Goal: Task Accomplishment & Management: Manage account settings

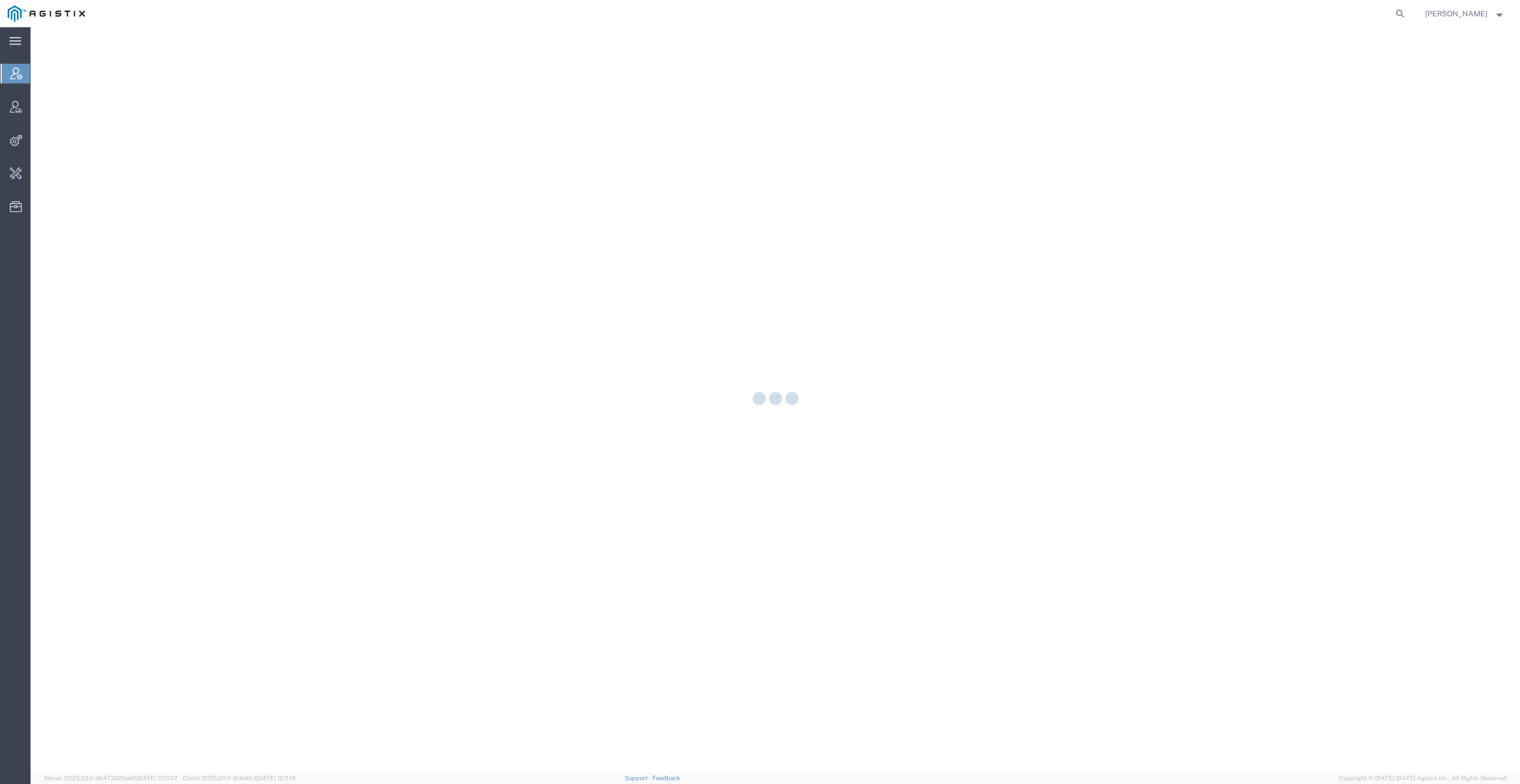
click at [1409, 18] on form at bounding box center [1401, 14] width 18 height 27
click at [1408, 18] on icon at bounding box center [1400, 14] width 16 height 16
paste input "General Dynamics - OTS"
type input "General Dynamics - OTS"
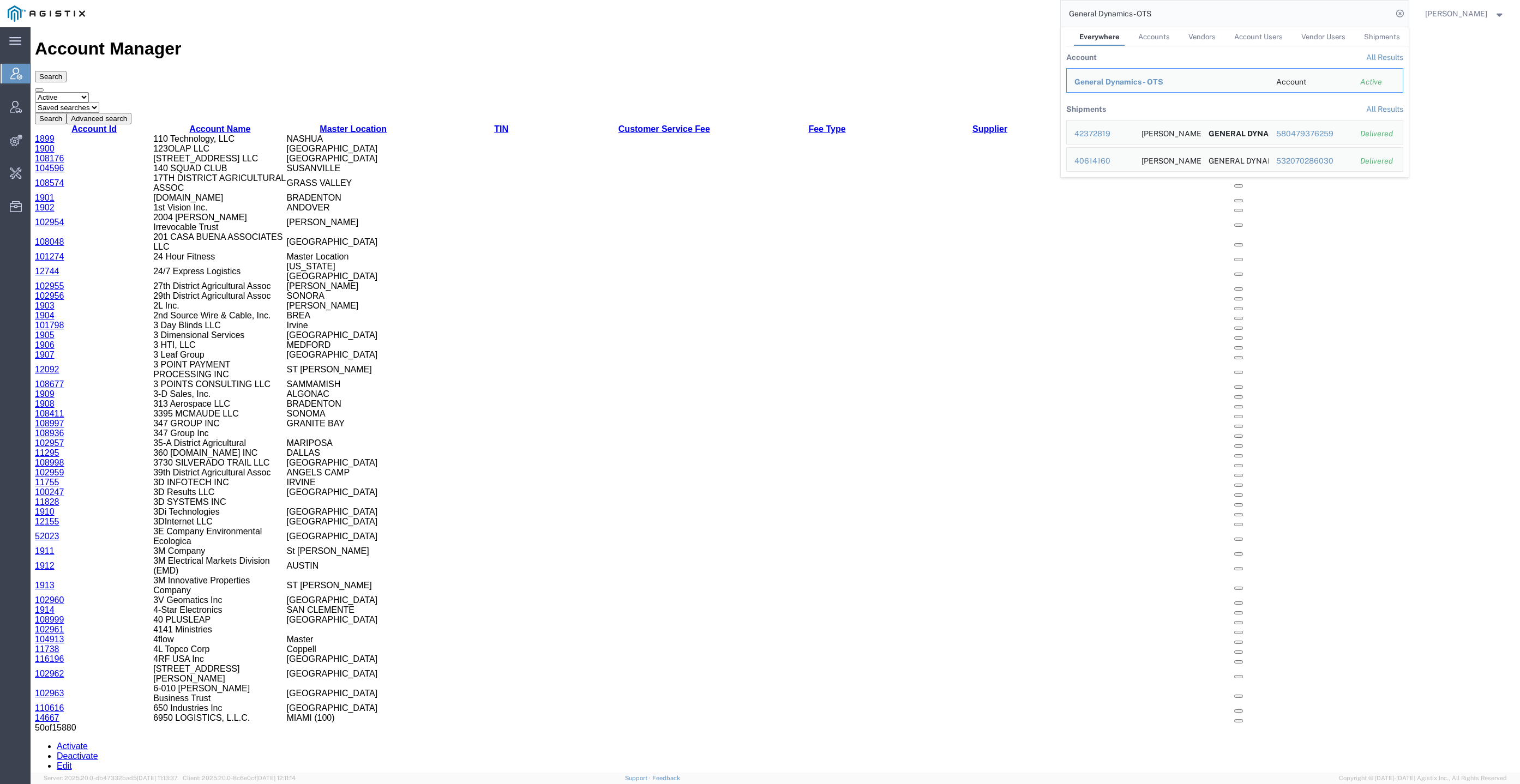
click at [1160, 83] on span "General Dynamics - OTS" at bounding box center [1119, 81] width 89 height 9
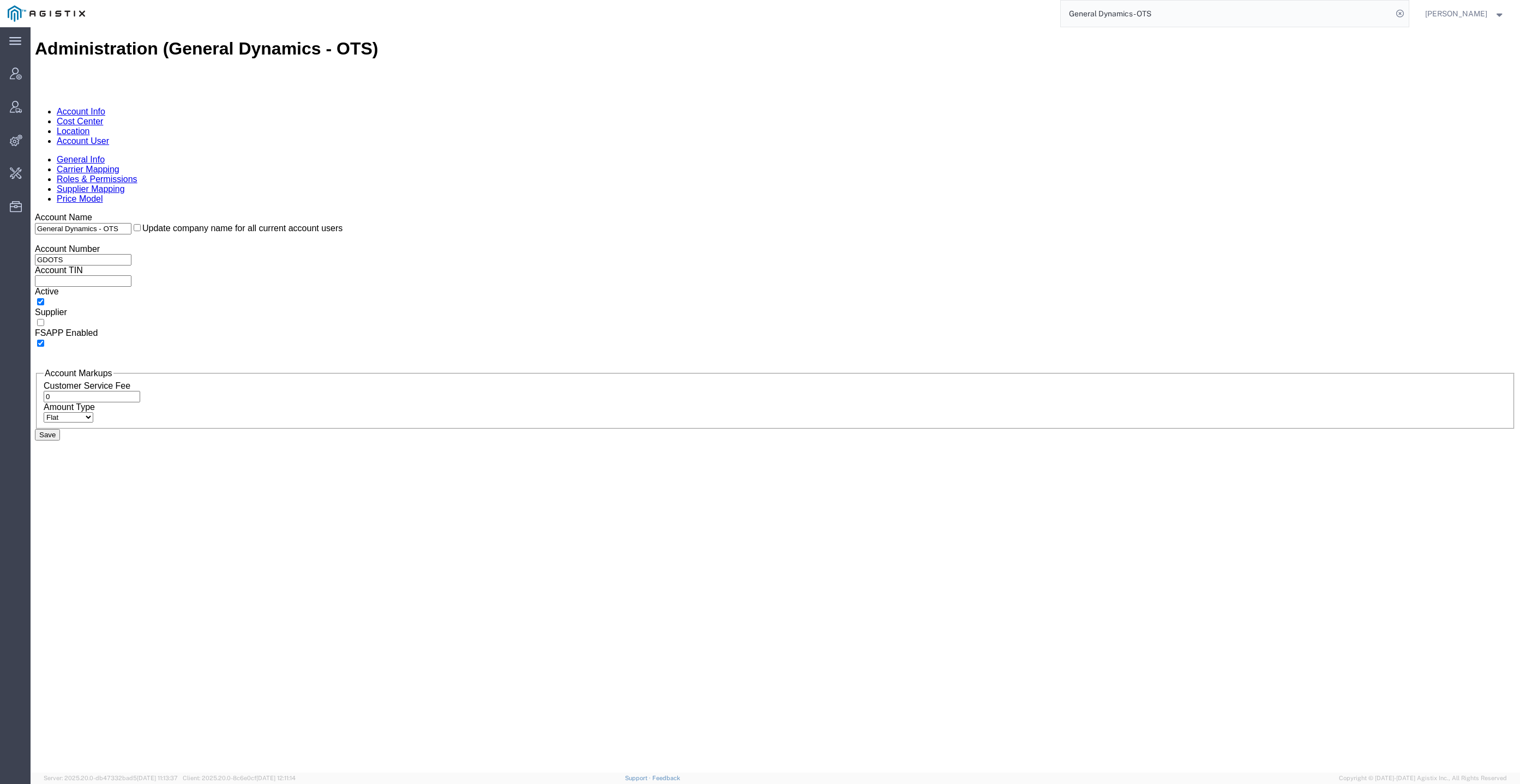
click at [109, 136] on link "Account User" at bounding box center [83, 141] width 52 height 9
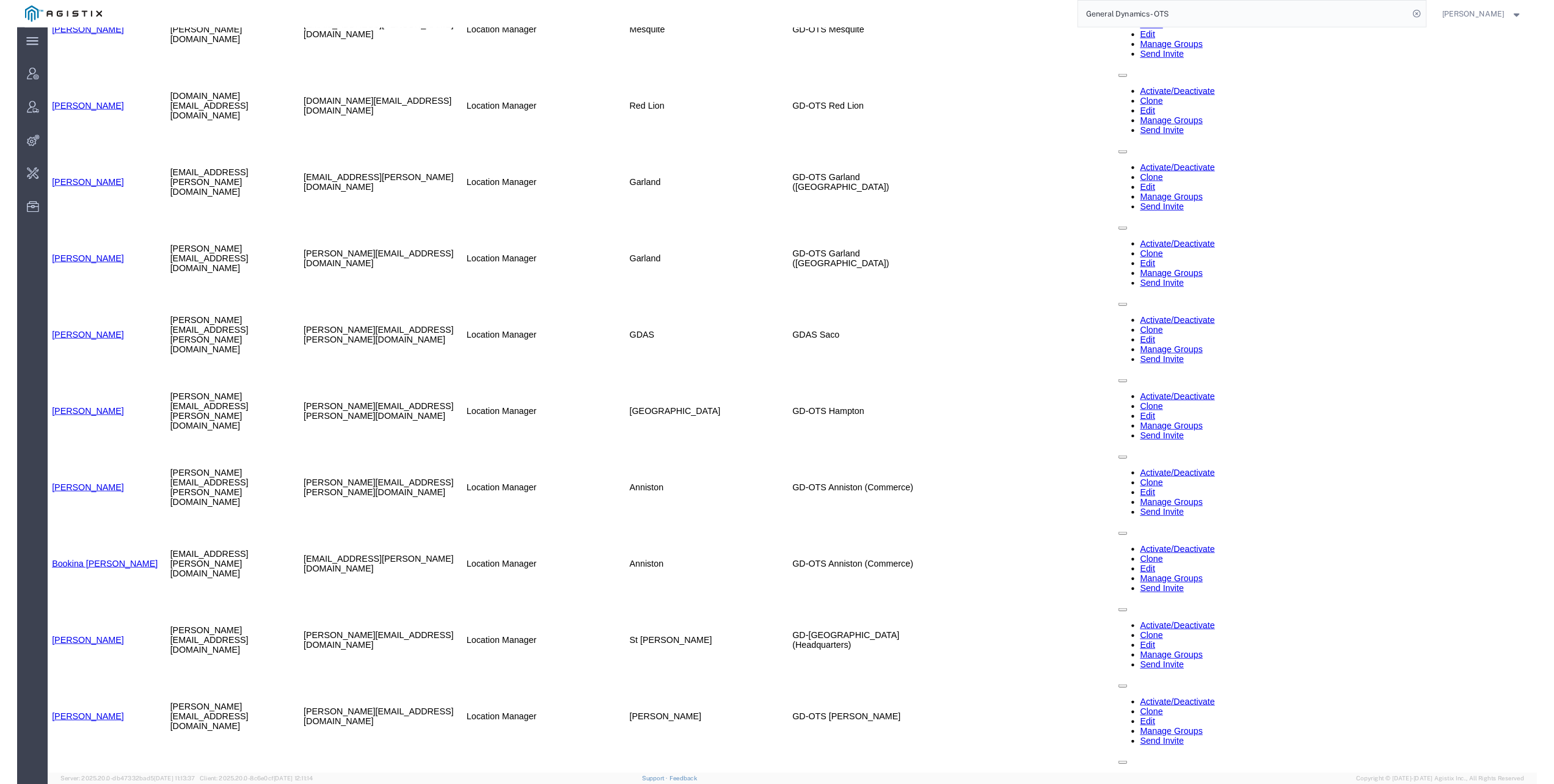
scroll to position [1098, 0]
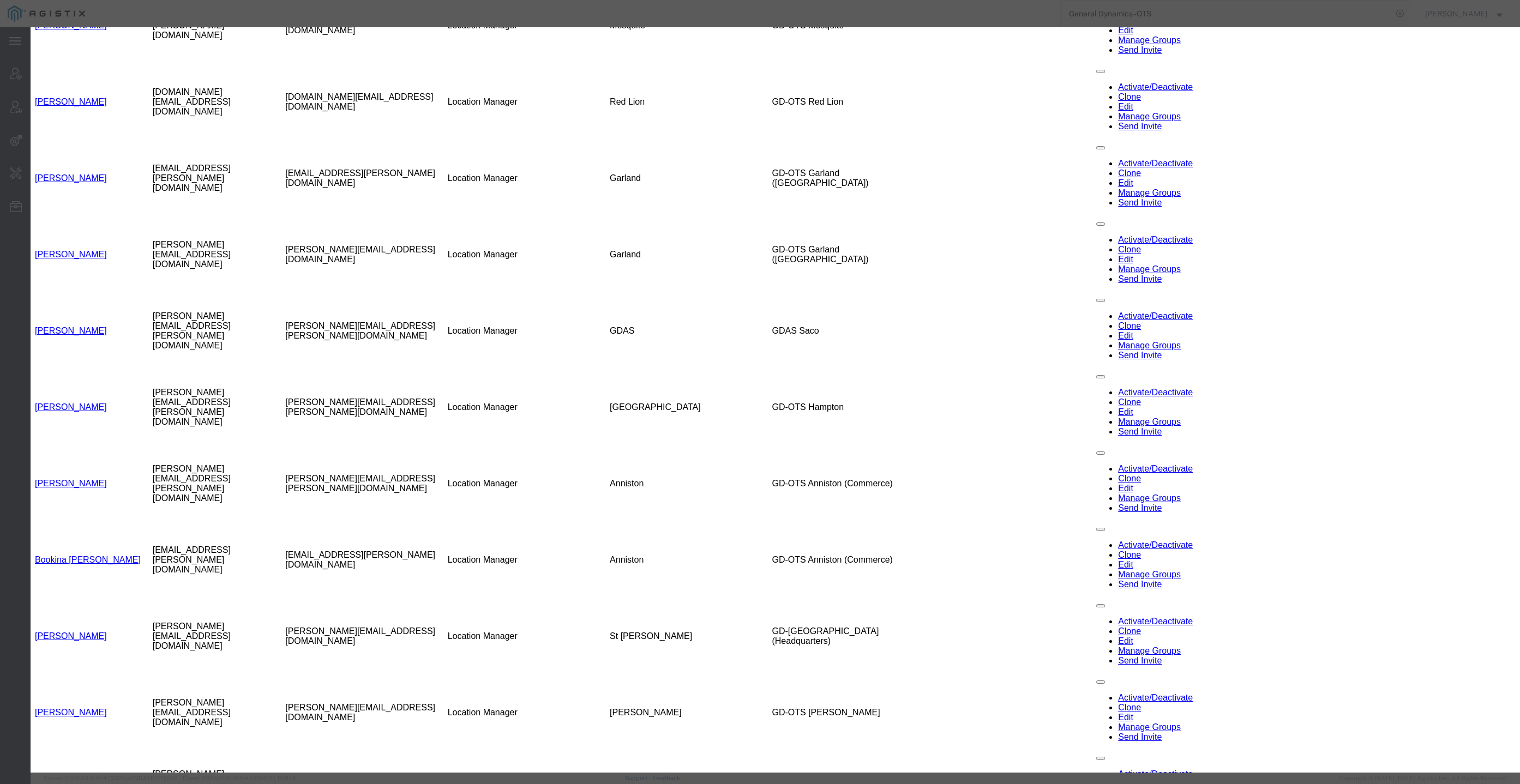
select select "DEPARTMENT"
select select "1764001"
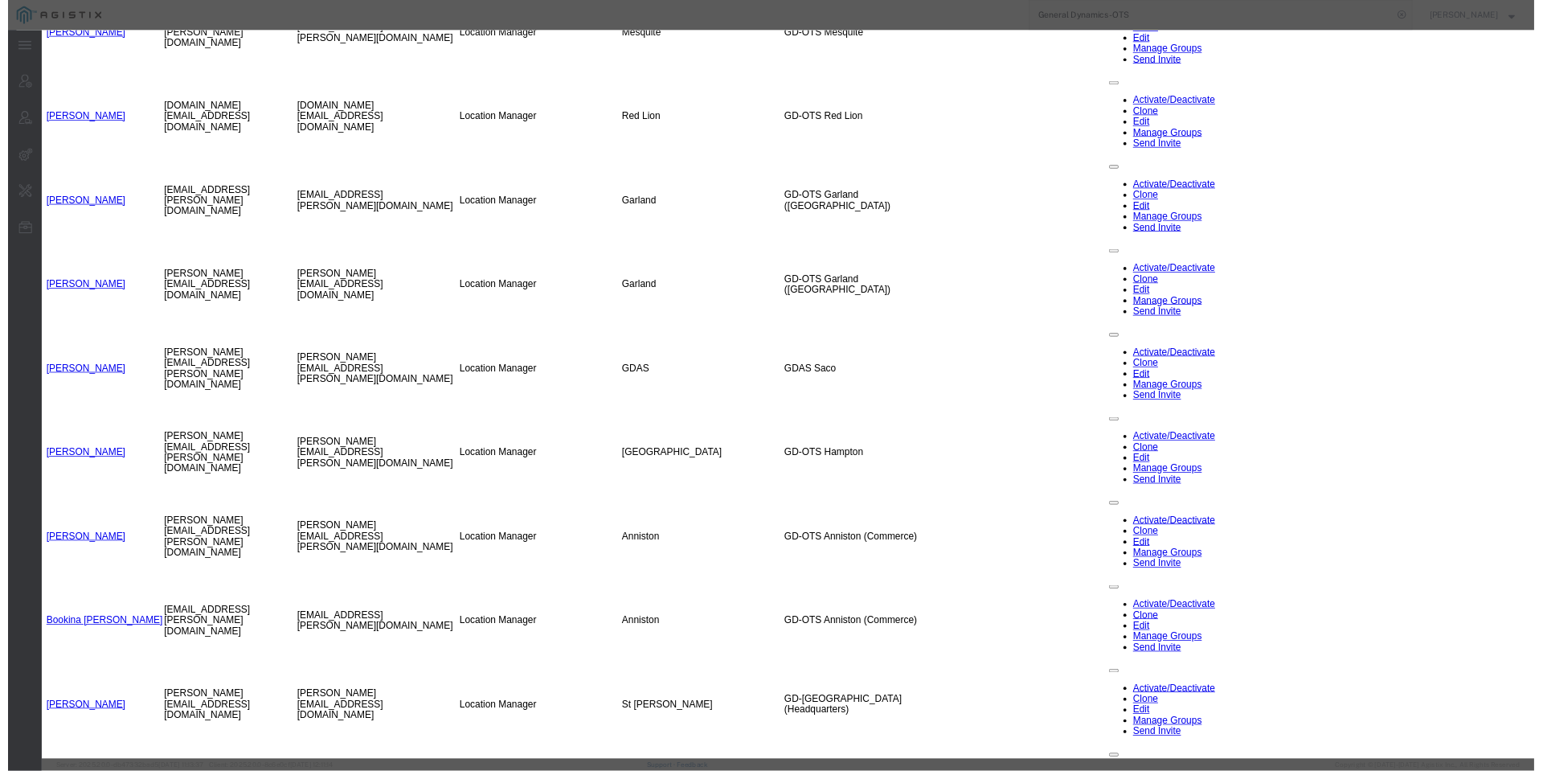
scroll to position [1445, 0]
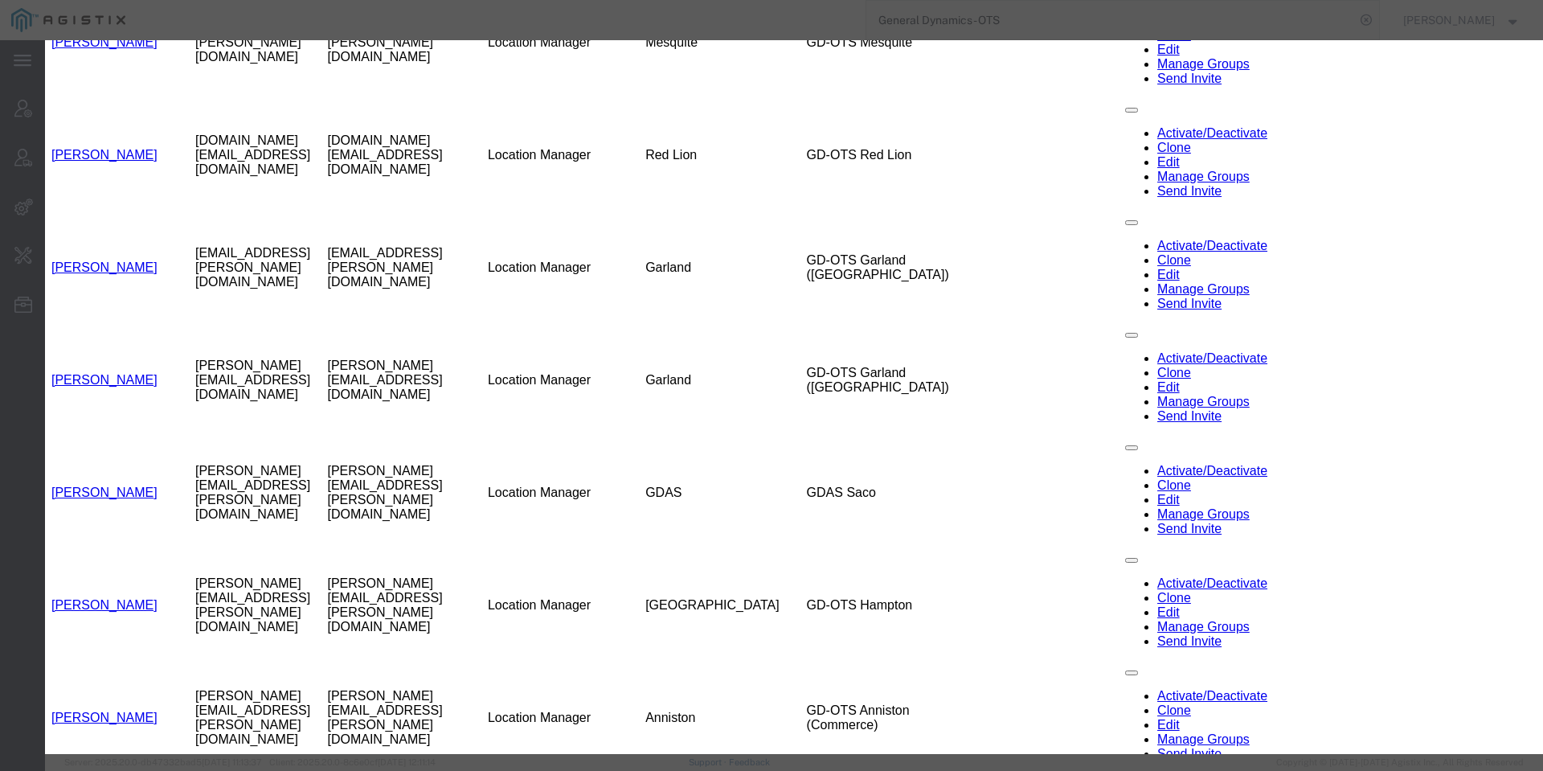
checkbox input "true"
